Goal: Task Accomplishment & Management: Manage account settings

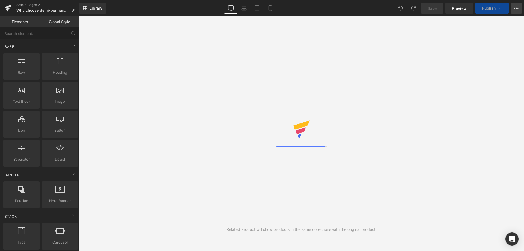
drag, startPoint x: 0, startPoint y: 0, endPoint x: 499, endPoint y: 16, distance: 499.3
click at [516, 7] on icon at bounding box center [516, 8] width 4 height 4
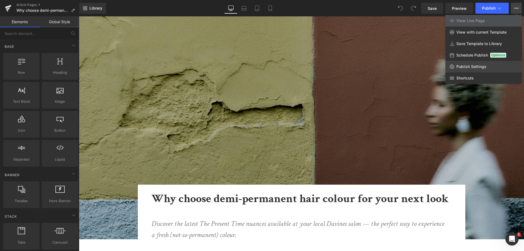
click at [464, 67] on span "Publish Settings" at bounding box center [471, 66] width 30 height 5
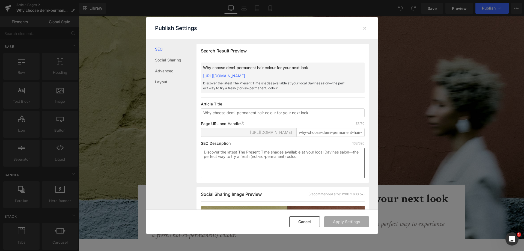
scroll to position [0, 0]
click at [224, 154] on textarea "Discover the latest The Present Time shades available at your local Davines sal…" at bounding box center [283, 162] width 164 height 31
click at [298, 136] on input "why-choose-demi-permanent-hair-colour" at bounding box center [330, 132] width 68 height 9
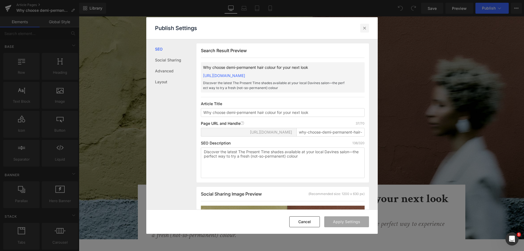
drag, startPoint x: 366, startPoint y: 25, endPoint x: 250, endPoint y: 4, distance: 118.1
click at [366, 25] on icon at bounding box center [364, 27] width 5 height 5
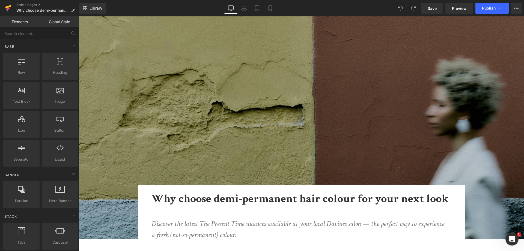
click at [8, 9] on icon at bounding box center [8, 9] width 4 height 2
